Goal: Subscribe to service/newsletter

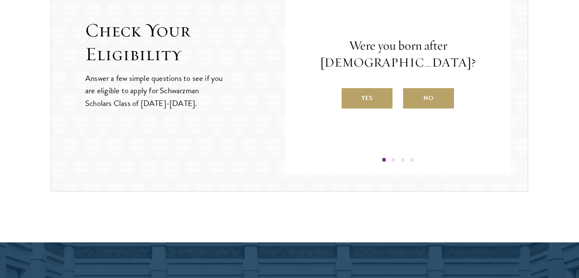
scroll to position [967, 0]
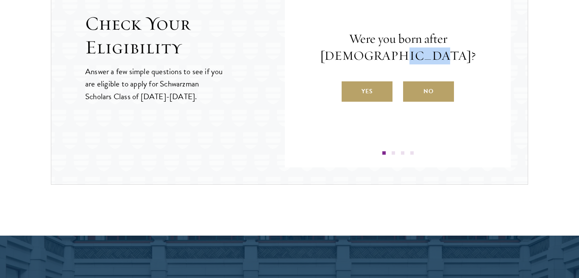
drag, startPoint x: 381, startPoint y: 62, endPoint x: 414, endPoint y: 58, distance: 32.5
click at [414, 58] on p "Were you born after [DEMOGRAPHIC_DATA]?" at bounding box center [397, 48] width 175 height 34
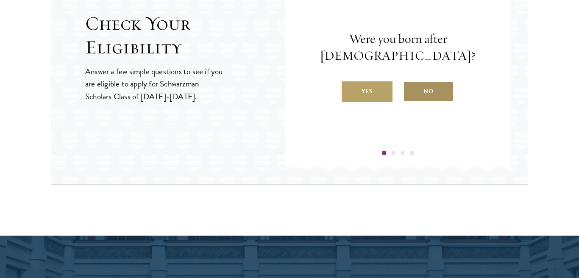
click at [432, 96] on label "No" at bounding box center [428, 91] width 51 height 20
click at [411, 90] on input "No" at bounding box center [407, 86] width 8 height 8
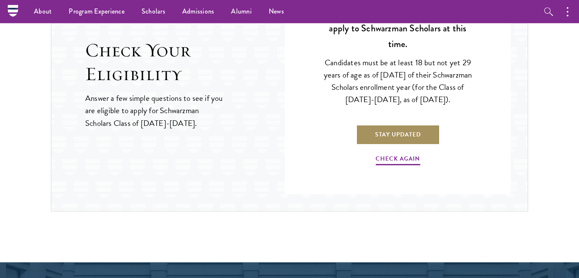
scroll to position [919, 0]
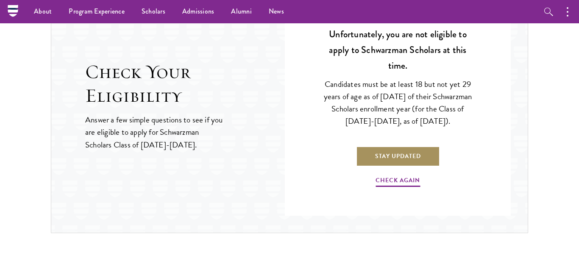
click at [399, 165] on link "Stay Updated" at bounding box center [398, 156] width 84 height 20
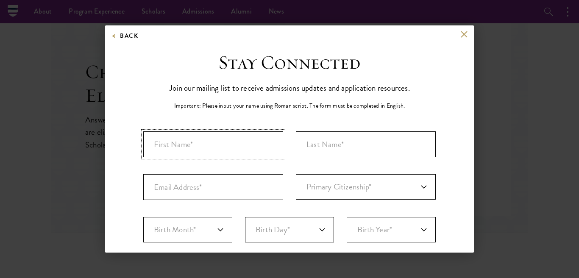
click at [193, 149] on input "First Name*" at bounding box center [213, 144] width 140 height 26
type input "M"
type input "[PERSON_NAME]"
click at [320, 148] on input "Last Name (Family Name)*" at bounding box center [366, 144] width 140 height 26
type input "[PERSON_NAME]"
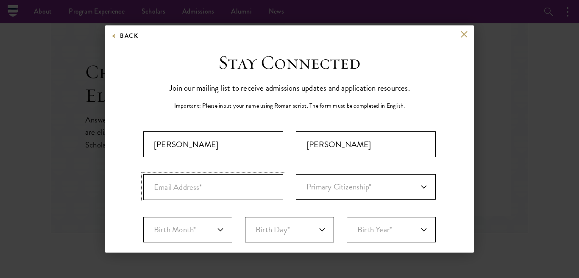
click at [203, 194] on input "Email Address*" at bounding box center [213, 187] width 140 height 26
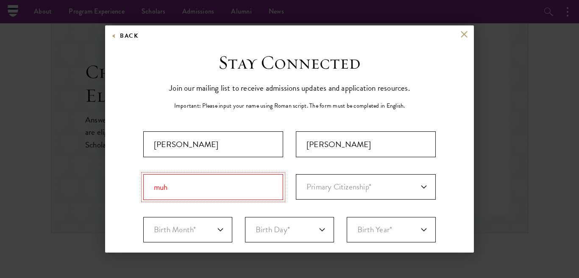
click at [202, 189] on input "muh" at bounding box center [213, 187] width 140 height 26
type input "m"
paste input "[PERSON_NAME][EMAIL_ADDRESS][PERSON_NAME][DOMAIN_NAME]"
click at [154, 191] on input "[PERSON_NAME][EMAIL_ADDRESS][PERSON_NAME][DOMAIN_NAME]" at bounding box center [213, 187] width 140 height 26
type input "[PERSON_NAME][EMAIL_ADDRESS][PERSON_NAME][DOMAIN_NAME]"
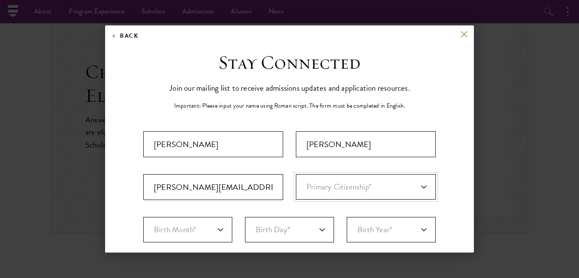
click at [325, 185] on select "Primary Citizenship* [GEOGRAPHIC_DATA] [DEMOGRAPHIC_DATA] [DEMOGRAPHIC_DATA] [D…" at bounding box center [366, 186] width 140 height 25
select select "ET"
click option "[GEOGRAPHIC_DATA]" at bounding box center [0, 0] width 0 height 0
click at [143, 217] on select "Birth Month* January February March April May June July August September Octobe…" at bounding box center [187, 229] width 89 height 25
select select "11"
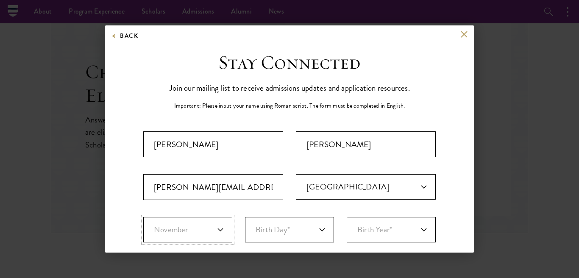
click option "November" at bounding box center [0, 0] width 0 height 0
click at [245, 217] on select "Birth Day* 1 2 3 4 5 6 7 8 9 10 11 12 13 14 15 16 17 18 19 20 21 22 23 24 25 26…" at bounding box center [289, 229] width 89 height 25
select select "28"
click option "28" at bounding box center [0, 0] width 0 height 0
click at [347, 217] on select "Birth Year* [DEMOGRAPHIC_DATA] [DEMOGRAPHIC_DATA] [DEMOGRAPHIC_DATA] [DEMOGRAPH…" at bounding box center [391, 229] width 89 height 25
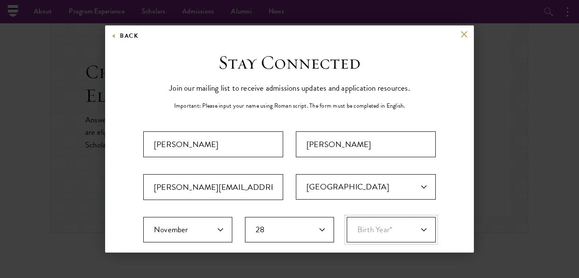
select select "1997"
click option "1997" at bounding box center [0, 0] width 0 height 0
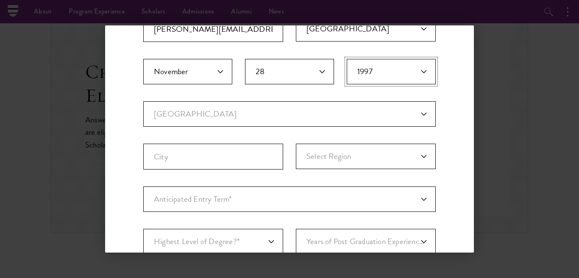
scroll to position [171, 0]
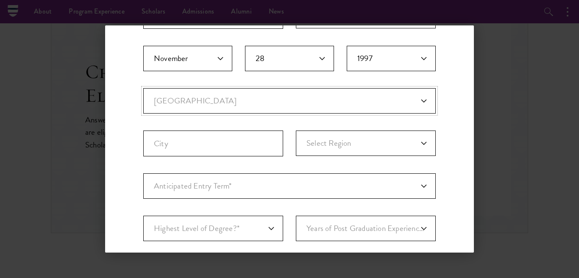
select select "ET"
click option "[GEOGRAPHIC_DATA]" at bounding box center [0, 0] width 0 height 0
select select
click at [255, 144] on input "City" at bounding box center [213, 144] width 140 height 26
type input "[PERSON_NAME]"
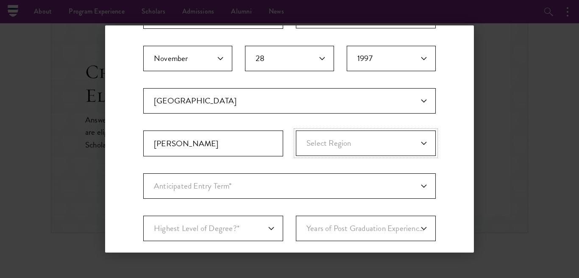
click at [296, 131] on select "Select Region [GEOGRAPHIC_DATA] Afar [GEOGRAPHIC_DATA] [GEOGRAPHIC_DATA]-[GEOGR…" at bounding box center [366, 143] width 140 height 25
select select "Oromia"
click option "Oromia" at bounding box center [0, 0] width 0 height 0
click at [143, 173] on select "Anticipated Entry Term* Just Exploring" at bounding box center [289, 185] width 293 height 25
select select "a6790467-ebe7-4045-a56a-66c1cae98076"
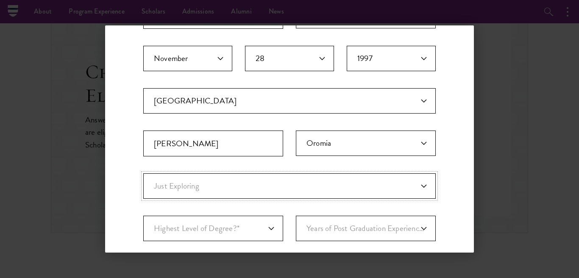
click option "Just Exploring" at bounding box center [0, 0] width 0 height 0
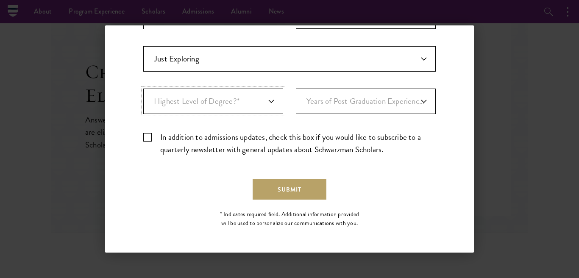
click at [143, 89] on select "Highest Level of Degree?* PHD Bachelor's Master's Current Undergraduate Student" at bounding box center [213, 101] width 140 height 25
select select "009547fe-3364-4351-8e81-63abea734008"
click option "Master's" at bounding box center [0, 0] width 0 height 0
click at [296, 89] on select "Years of Post Graduation Experience?* 1 2 3 4 5 6 7 8 9 10" at bounding box center [366, 101] width 140 height 25
select select "2"
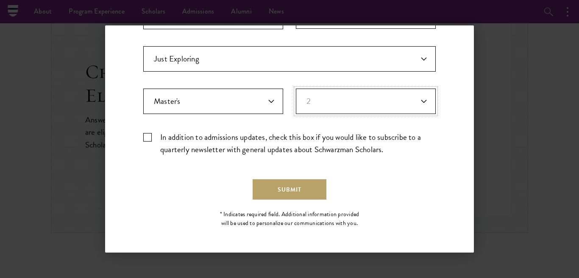
click option "2" at bounding box center [0, 0] width 0 height 0
click at [150, 140] on label "In addition to admissions updates, check this box if you would like to subscrib…" at bounding box center [289, 143] width 293 height 25
click at [150, 137] on input "In addition to admissions updates, check this box if you would like to subscrib…" at bounding box center [289, 134] width 293 height 6
checkbox input "true"
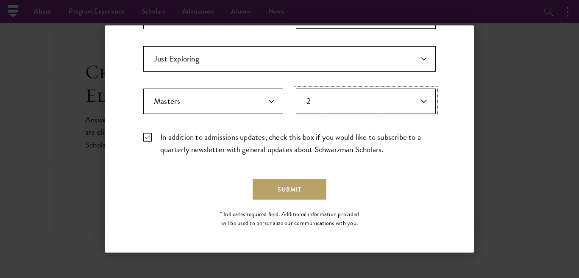
click at [296, 89] on select "Years of Post Graduation Experience?* 1 2 3 4 5 6 7 8 9 10" at bounding box center [366, 101] width 140 height 25
select select "4"
click option "4" at bounding box center [0, 0] width 0 height 0
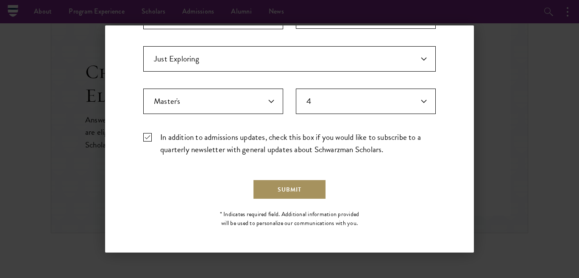
click at [281, 188] on button "Submit" at bounding box center [290, 189] width 74 height 20
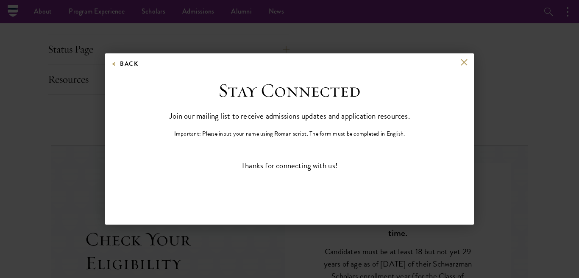
scroll to position [0, 0]
click at [536, 103] on div "Back Stay Connected Please select what best describes you: Prospective Applican…" at bounding box center [289, 138] width 579 height 227
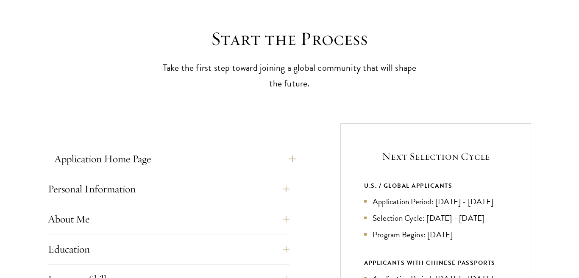
scroll to position [242, 0]
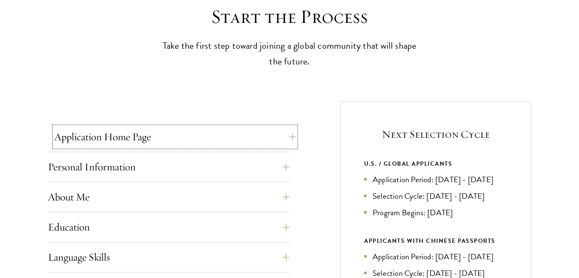
click at [239, 137] on button "Application Home Page" at bounding box center [175, 137] width 242 height 20
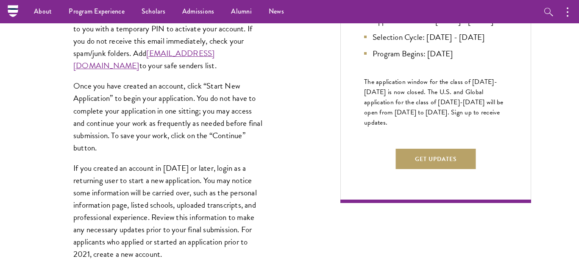
scroll to position [387, 0]
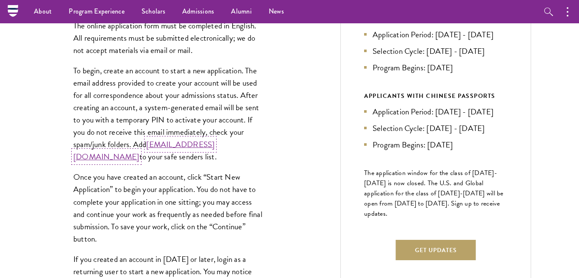
click at [140, 156] on link "[EMAIL_ADDRESS][DOMAIN_NAME]" at bounding box center [143, 150] width 141 height 25
click at [130, 155] on link "[EMAIL_ADDRESS][DOMAIN_NAME]" at bounding box center [143, 150] width 141 height 25
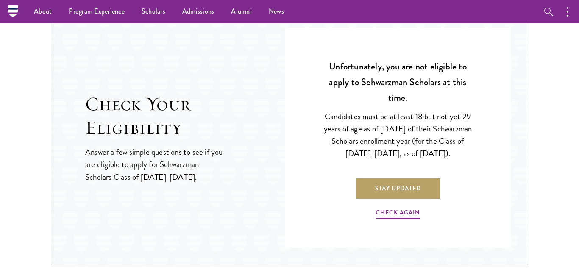
scroll to position [1257, 0]
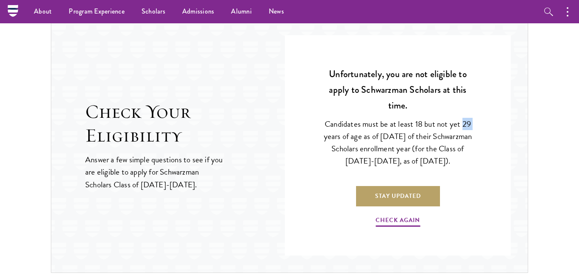
drag, startPoint x: 464, startPoint y: 128, endPoint x: 498, endPoint y: 119, distance: 35.2
click at [498, 119] on div "Question 1 Were you born after [DEMOGRAPHIC_DATA]? Yes No Question 2 Will you h…" at bounding box center [398, 145] width 226 height 221
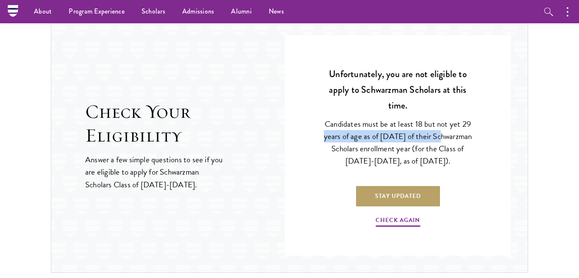
drag, startPoint x: 342, startPoint y: 141, endPoint x: 455, endPoint y: 139, distance: 113.3
click at [455, 139] on p "Candidates must be at least 18 but not yet 29 years of age as of [DATE] of thei…" at bounding box center [398, 142] width 150 height 49
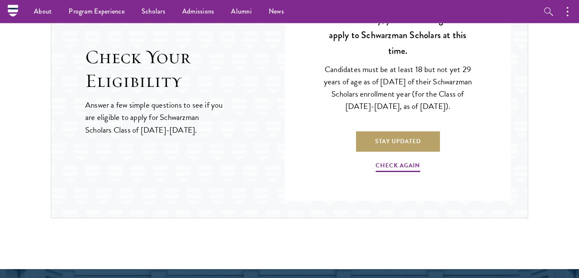
scroll to position [1306, 0]
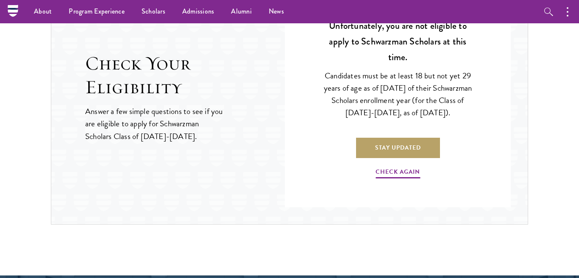
drag, startPoint x: 324, startPoint y: 76, endPoint x: 473, endPoint y: 114, distance: 152.7
click at [473, 114] on p "Candidates must be at least 18 but not yet 29 years of age as of [DATE] of thei…" at bounding box center [398, 94] width 150 height 49
copy p "Candidates must be at least 18 but not yet 29 years of age as of [DATE] of thei…"
click at [390, 119] on p "Candidates must be at least 18 but not yet 29 years of age as of [DATE] of thei…" at bounding box center [398, 94] width 150 height 49
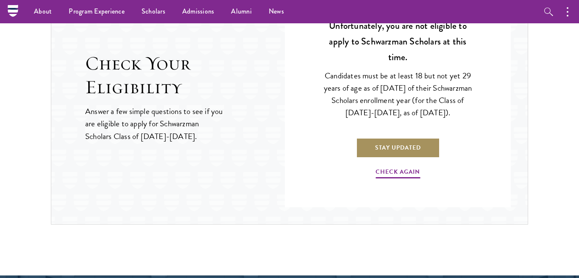
click at [415, 149] on link "Stay Updated" at bounding box center [398, 148] width 84 height 20
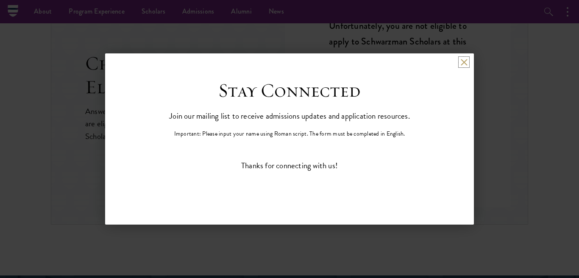
click at [467, 63] on button at bounding box center [464, 62] width 7 height 7
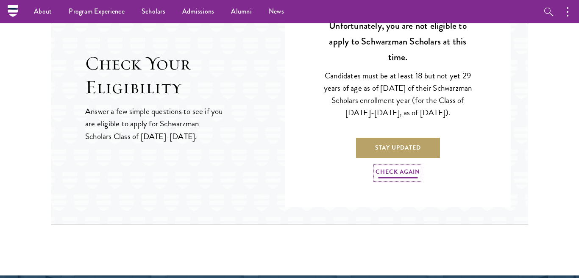
click at [405, 169] on link "Check Again" at bounding box center [398, 173] width 45 height 13
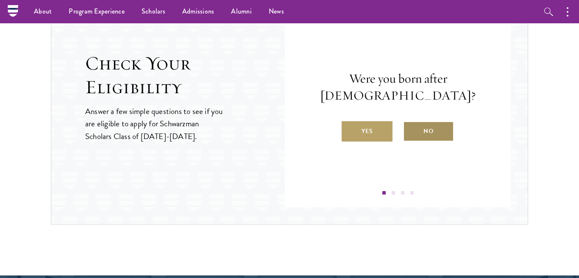
click at [437, 136] on label "No" at bounding box center [428, 131] width 51 height 20
click at [411, 130] on input "No" at bounding box center [407, 126] width 8 height 8
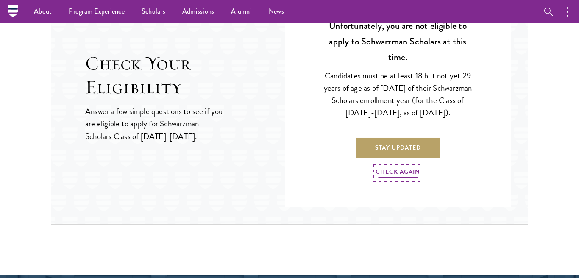
click at [400, 170] on link "Check Again" at bounding box center [398, 173] width 45 height 13
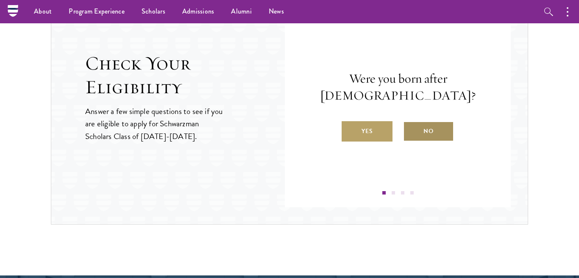
click at [441, 123] on label "No" at bounding box center [428, 131] width 51 height 20
click at [411, 123] on input "No" at bounding box center [407, 126] width 8 height 8
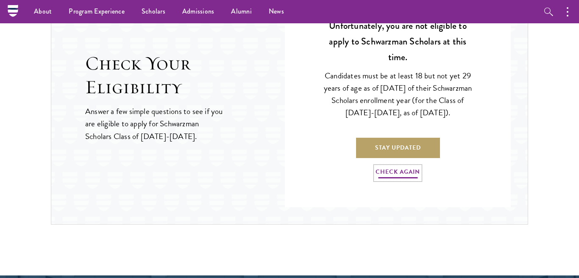
click at [408, 177] on link "Check Again" at bounding box center [398, 173] width 45 height 13
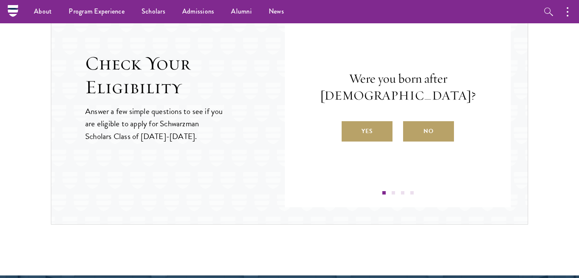
click at [394, 195] on div "Question 1 Were you born after [DEMOGRAPHIC_DATA]? Yes No Question 2 Will you h…" at bounding box center [398, 97] width 226 height 221
click at [371, 138] on label "Yes" at bounding box center [367, 131] width 51 height 20
click at [350, 130] on input "Yes" at bounding box center [346, 126] width 8 height 8
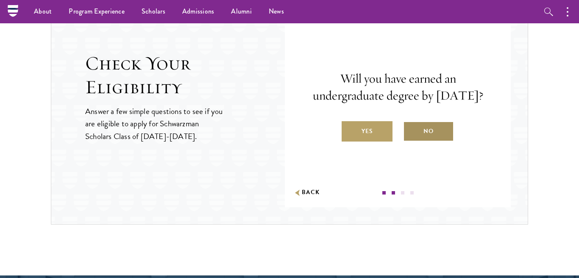
click at [419, 140] on label "No" at bounding box center [428, 131] width 51 height 20
click at [411, 130] on input "No" at bounding box center [407, 126] width 8 height 8
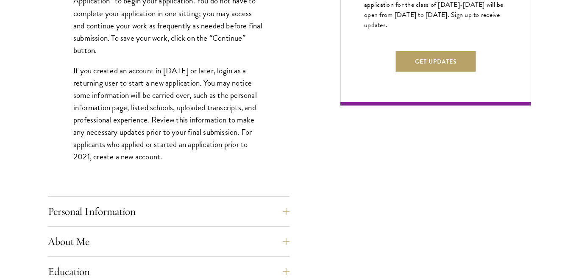
scroll to position [580, 0]
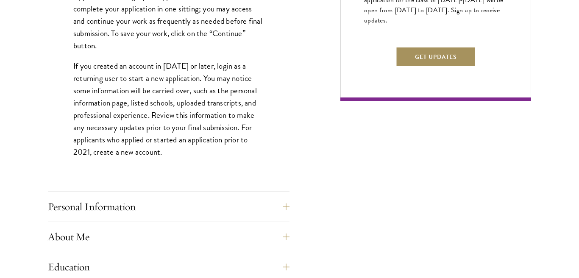
click at [433, 67] on button "Get Updates" at bounding box center [436, 57] width 80 height 20
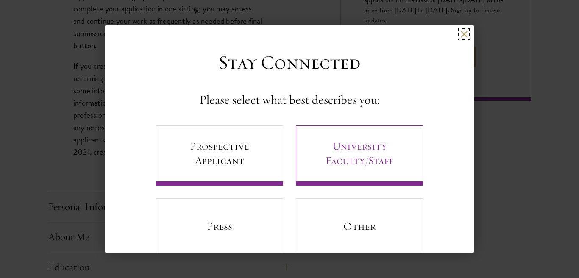
scroll to position [25, 0]
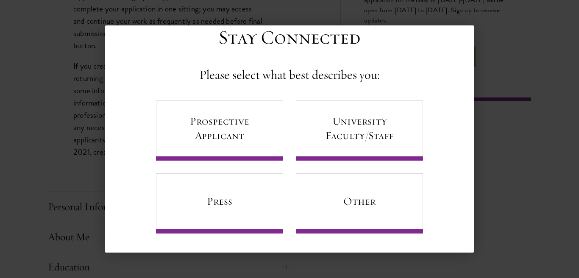
click at [493, 30] on div "Back Stay Connected Please select what best describes you: Prospective Applican…" at bounding box center [289, 138] width 579 height 227
